Goal: Task Accomplishment & Management: Manage account settings

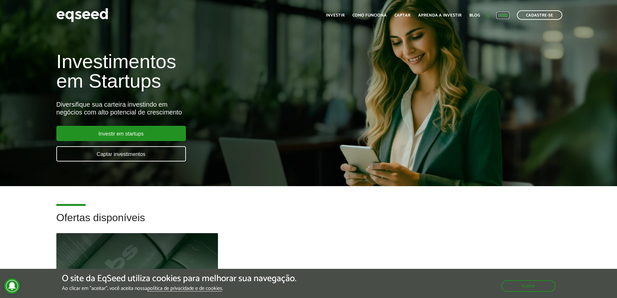
click at [501, 18] on link "Login" at bounding box center [503, 15] width 13 height 4
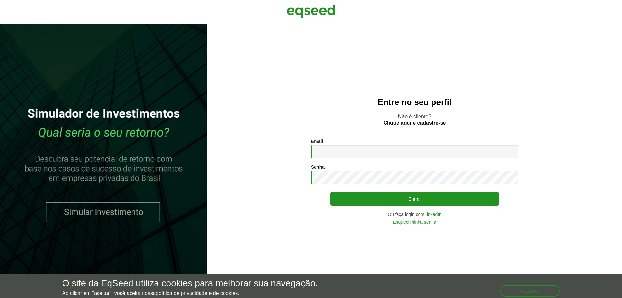
click at [340, 153] on input "Email *" at bounding box center [414, 151] width 207 height 13
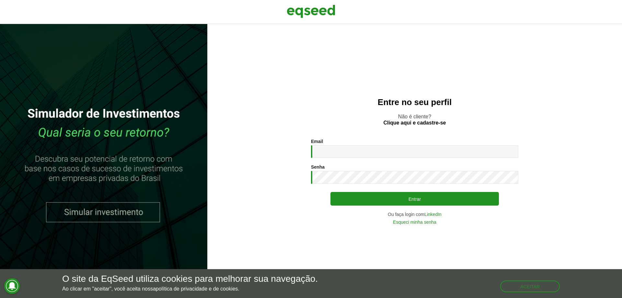
type input "**********"
click at [331, 192] on button "Entrar" at bounding box center [415, 199] width 169 height 14
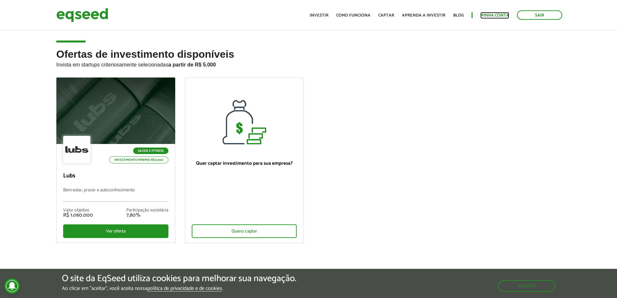
click at [496, 15] on link "Minha conta" at bounding box center [495, 15] width 29 height 4
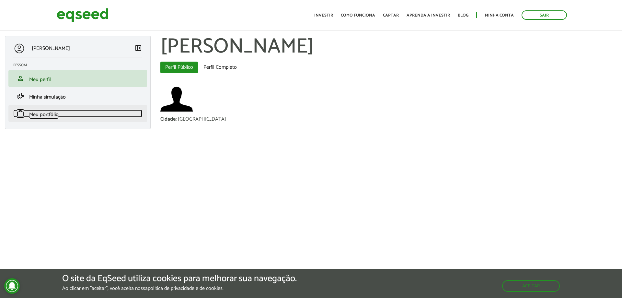
click at [48, 117] on span "Meu portfólio" at bounding box center [43, 114] width 29 height 9
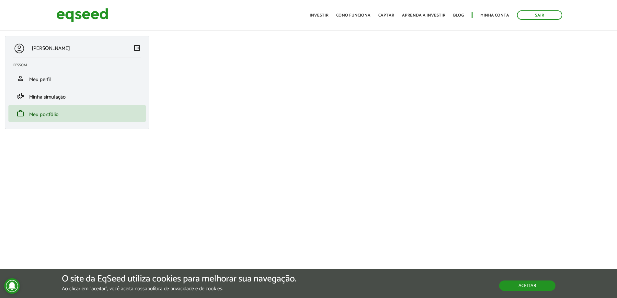
click at [519, 288] on button "Aceitar" at bounding box center [527, 285] width 56 height 10
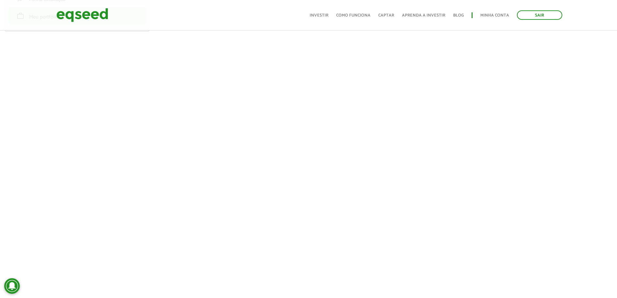
scroll to position [97, 0]
click at [550, 16] on link "Sair" at bounding box center [539, 14] width 45 height 9
